Goal: Information Seeking & Learning: Learn about a topic

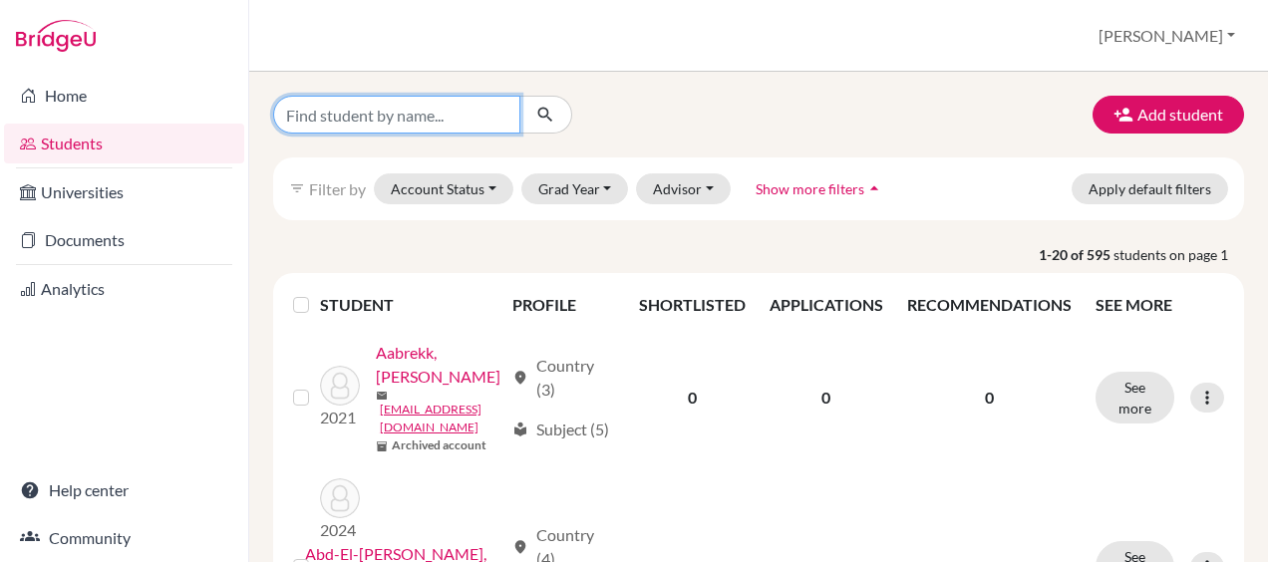
click at [475, 113] on input "Find student by name..." at bounding box center [396, 115] width 247 height 38
type input "maja"
click button "submit" at bounding box center [545, 115] width 53 height 38
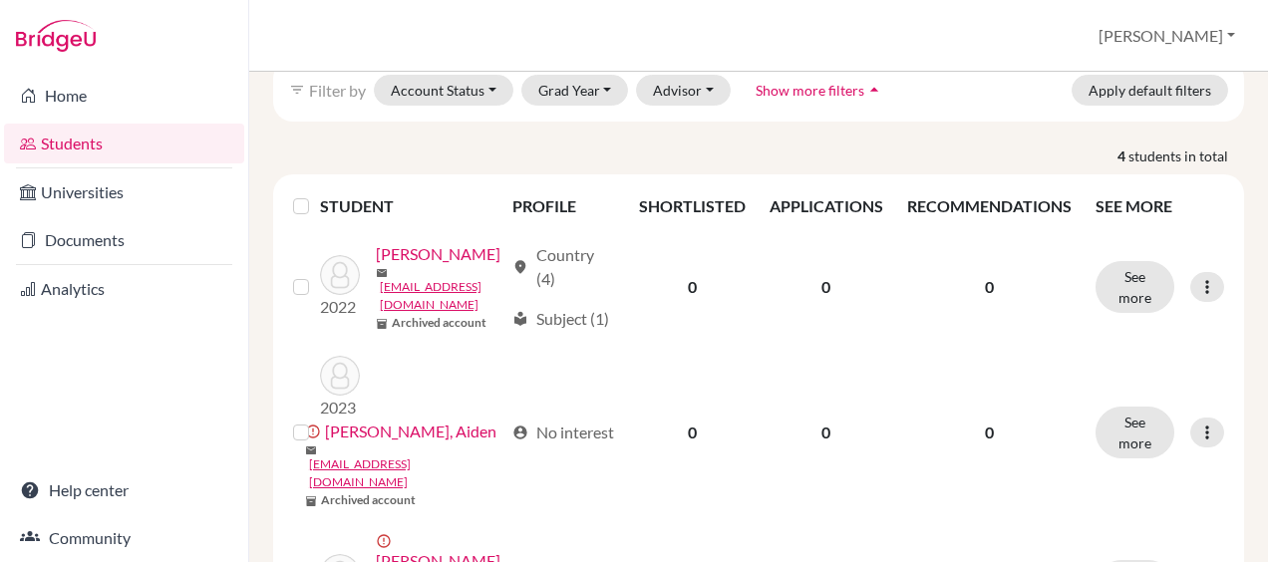
scroll to position [137, 0]
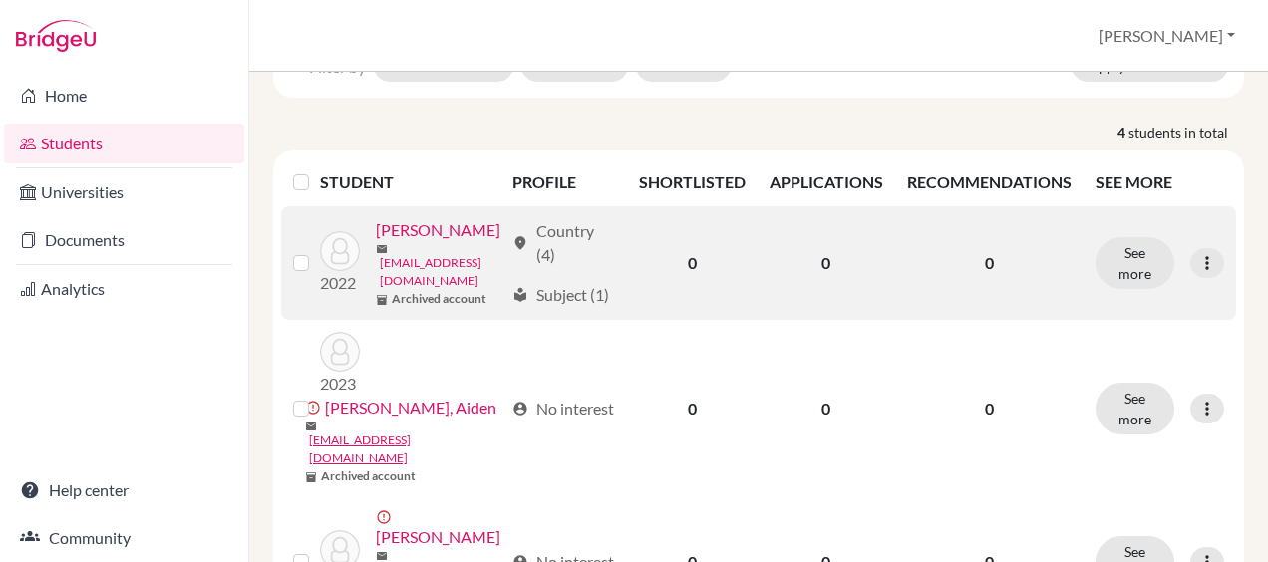
click at [414, 290] on link "[EMAIL_ADDRESS][DOMAIN_NAME]" at bounding box center [442, 272] width 124 height 36
click at [1106, 251] on button "See more" at bounding box center [1135, 263] width 79 height 52
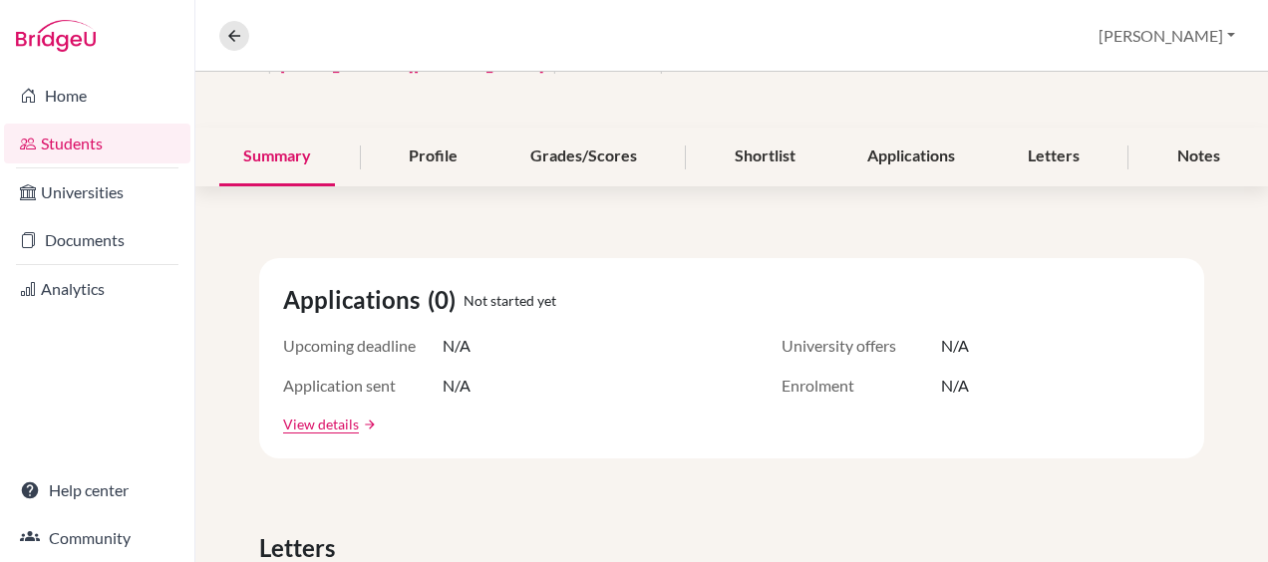
scroll to position [184, 0]
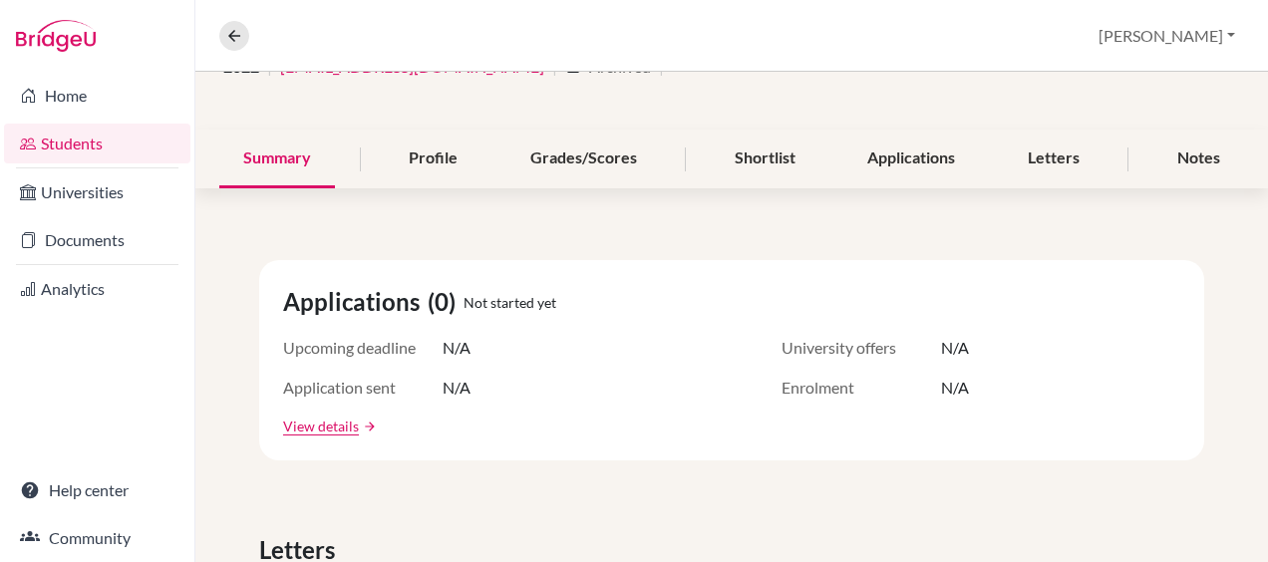
click at [563, 127] on div "[PERSON_NAME] Access student's account 2022 | [EMAIL_ADDRESS][DOMAIN_NAME] | ar…" at bounding box center [731, 52] width 1073 height 156
click at [554, 151] on div "Grades/Scores" at bounding box center [583, 159] width 155 height 59
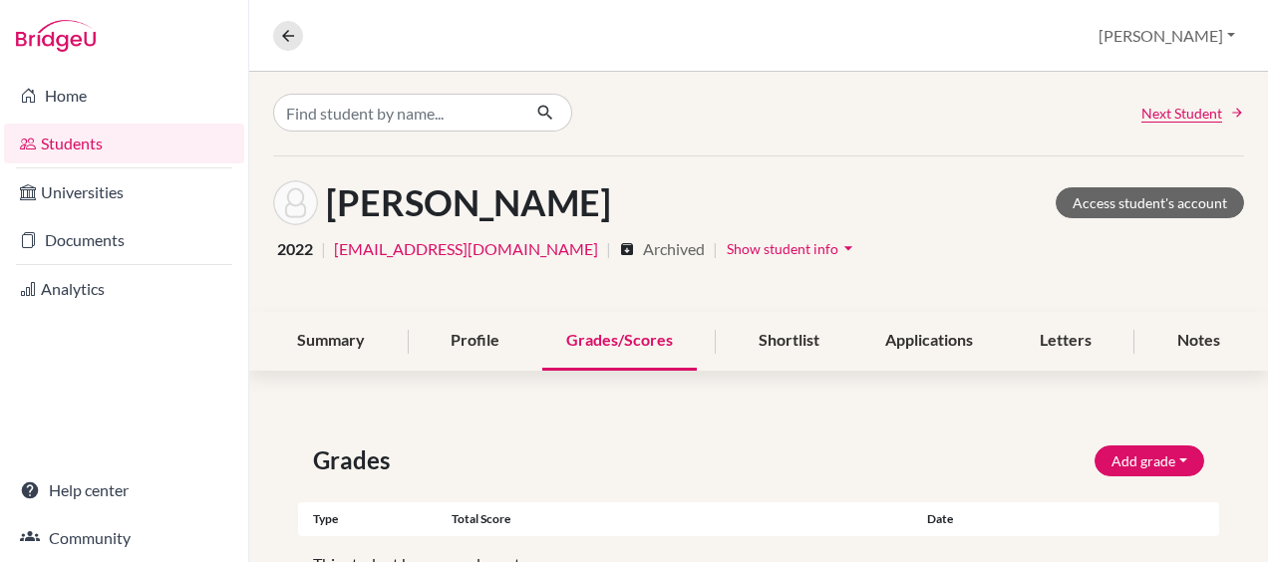
scroll to position [3, 0]
click at [333, 333] on div "Summary" at bounding box center [331, 340] width 116 height 59
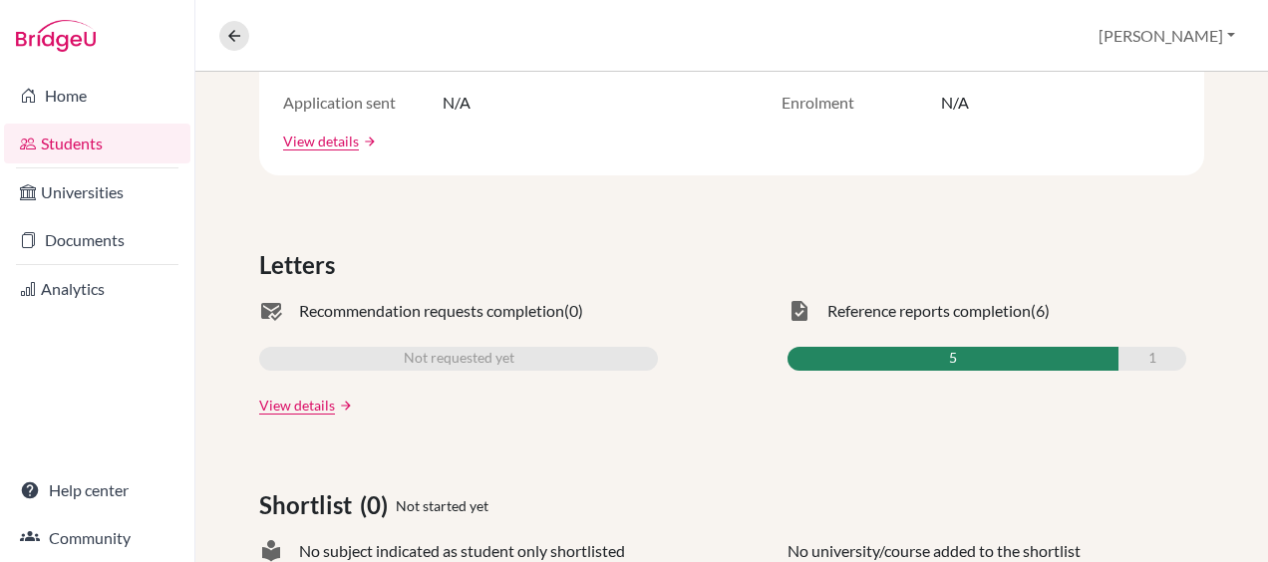
scroll to position [472, 0]
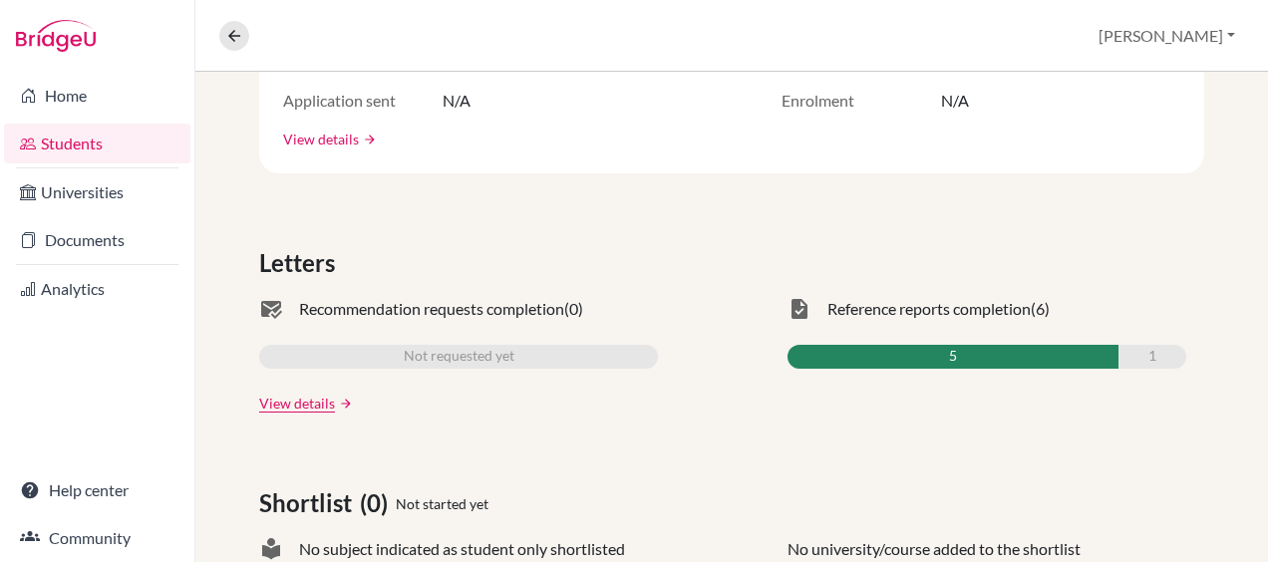
click at [291, 141] on link "View details" at bounding box center [321, 139] width 76 height 21
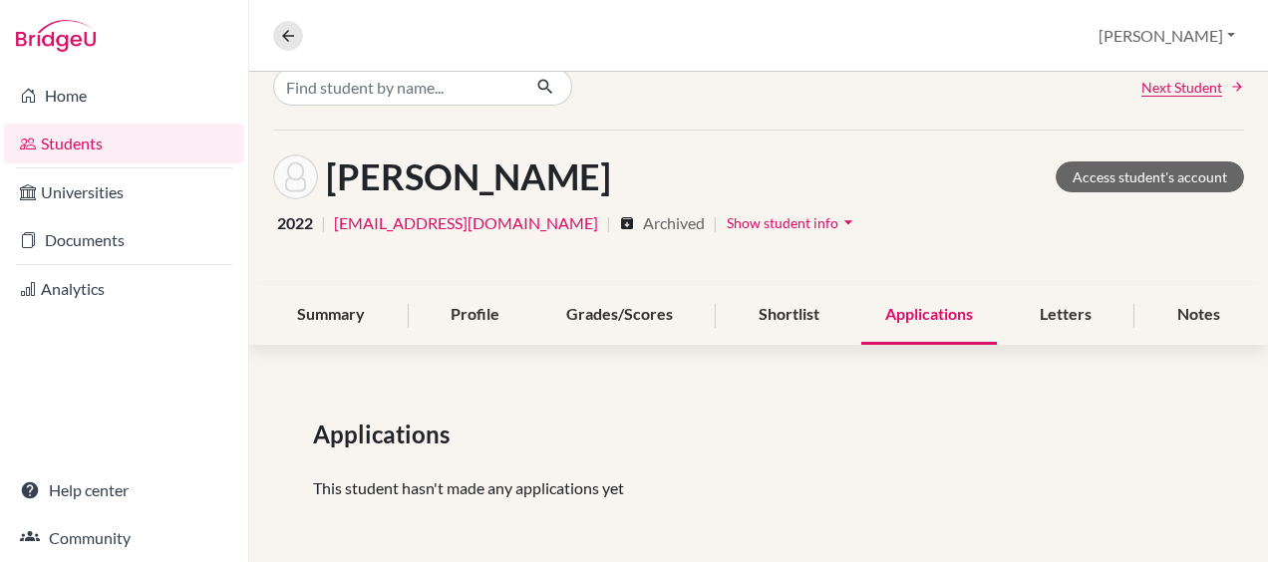
scroll to position [28, 0]
click at [335, 312] on div "Summary" at bounding box center [331, 315] width 116 height 59
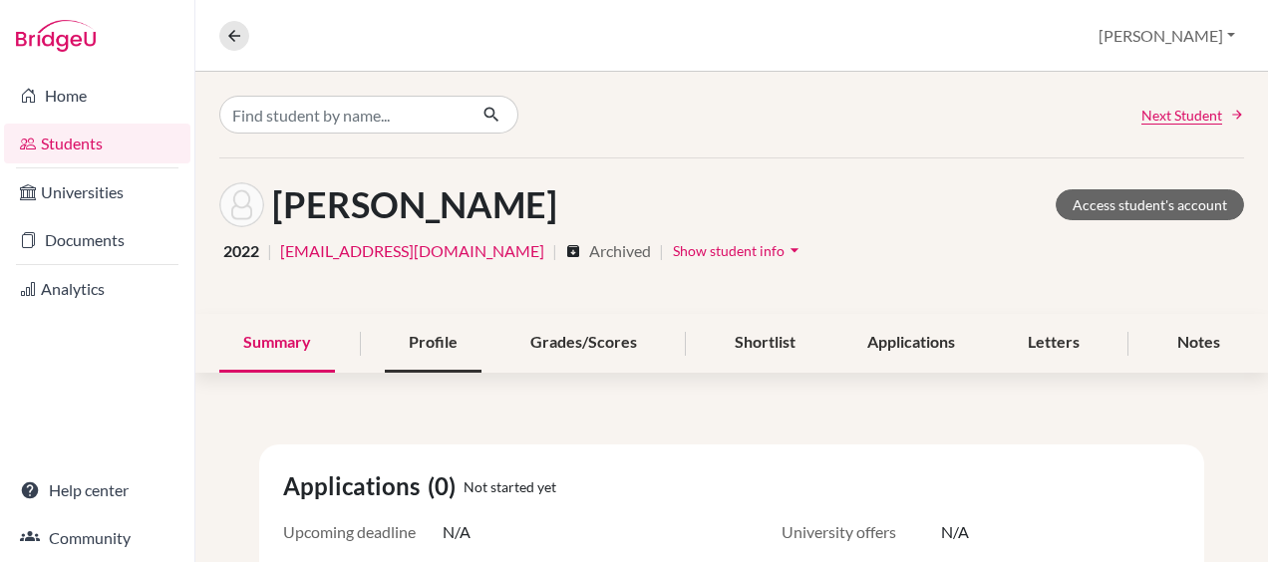
click at [428, 336] on div "Profile" at bounding box center [433, 343] width 97 height 59
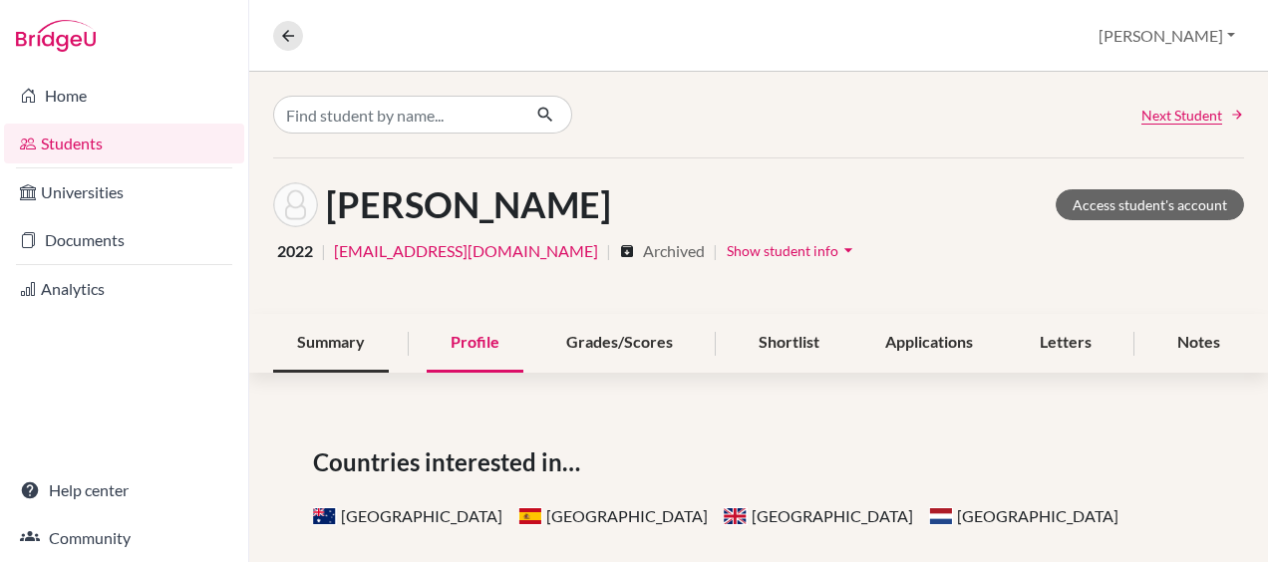
click at [309, 333] on div "Summary" at bounding box center [331, 343] width 116 height 59
